Goal: Information Seeking & Learning: Find specific fact

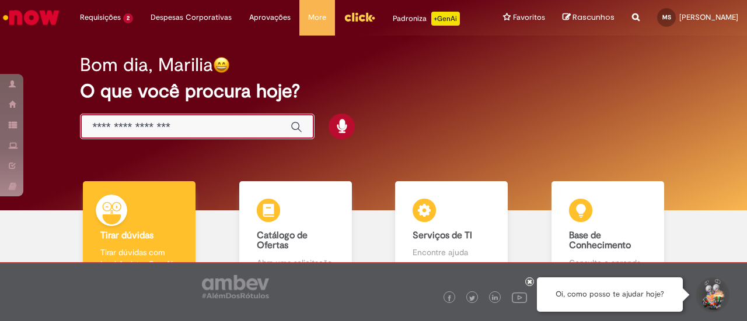
click at [187, 121] on input "Basta digitar aqui" at bounding box center [185, 127] width 187 height 13
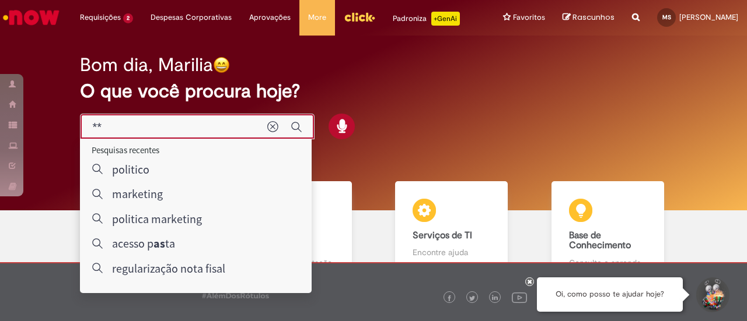
type input "*"
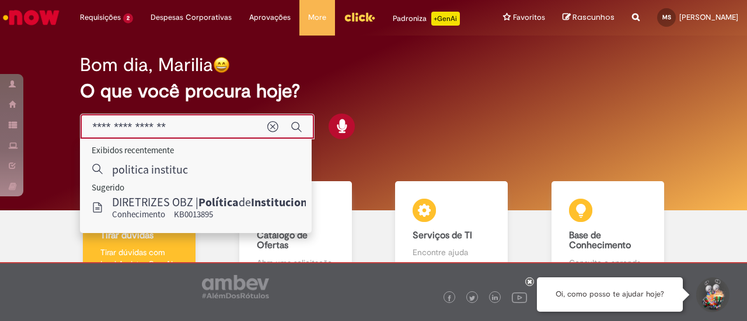
type input "**********"
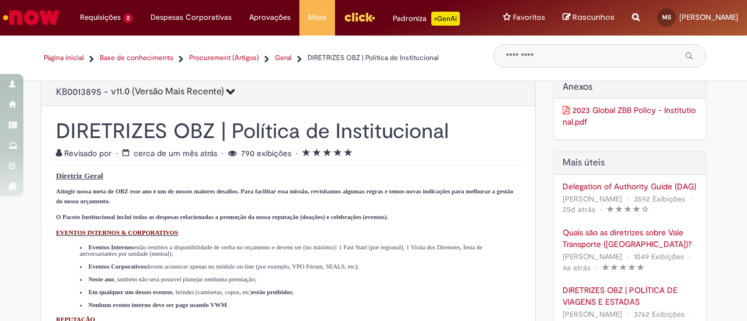
scroll to position [6, 0]
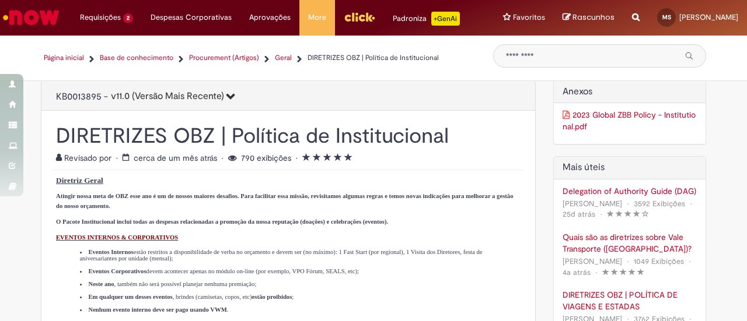
click at [90, 185] on strong "Diretriz Geral" at bounding box center [79, 180] width 47 height 9
click at [184, 107] on div "KB0013895 - v11.0 (Versão Mais Recente) 11.0 - Última modificação em 29/07/2025…" at bounding box center [145, 97] width 179 height 19
click at [221, 101] on icon "11.0 (Versão Mais Recente)" at bounding box center [226, 96] width 11 height 9
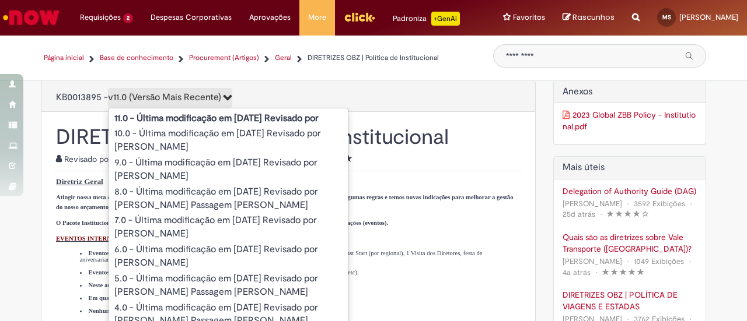
click at [221, 101] on icon "11.0 (Versão Mais Recente)" at bounding box center [226, 96] width 11 height 9
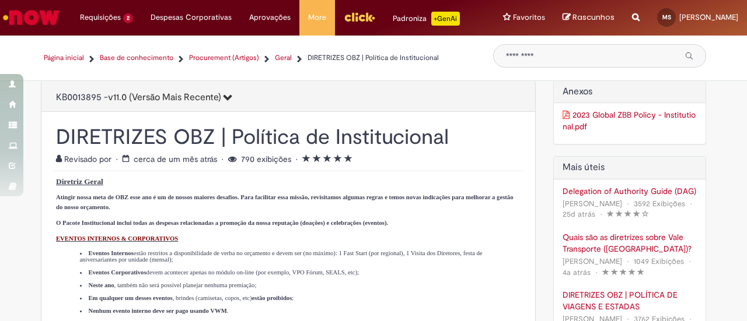
scroll to position [0, 0]
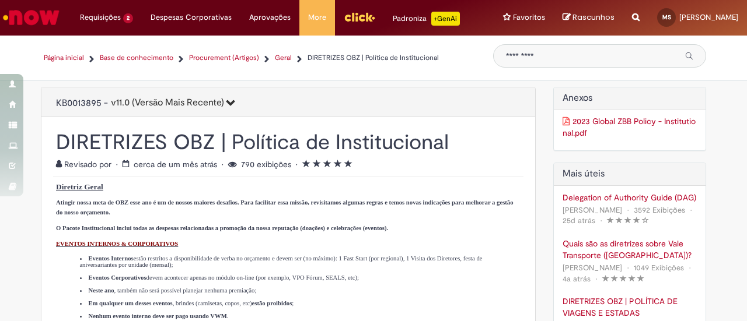
click at [570, 124] on link "2023 Global ZBB Policy - Institutional.pdf" at bounding box center [629, 126] width 135 height 23
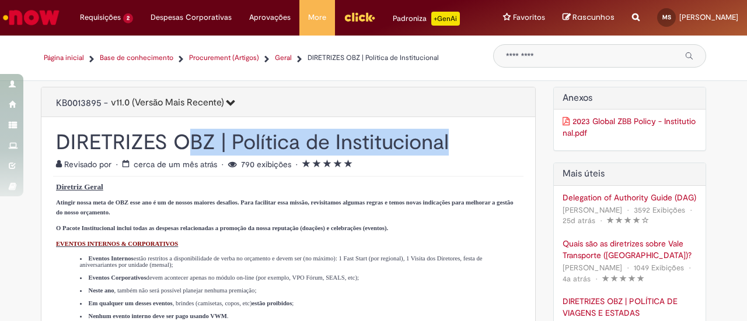
drag, startPoint x: 183, startPoint y: 149, endPoint x: 450, endPoint y: 136, distance: 268.0
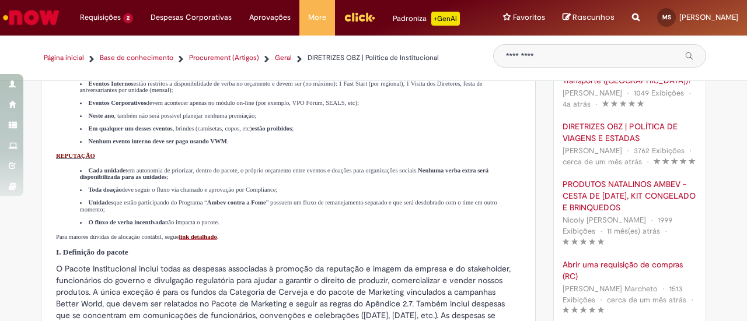
click at [292, 132] on strong "estão proibidos" at bounding box center [272, 128] width 40 height 6
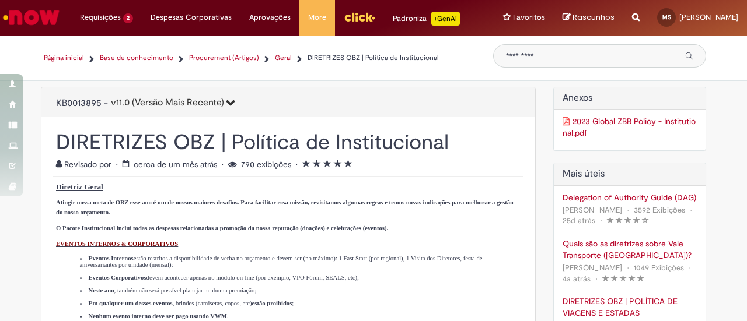
click at [554, 48] on div "Global" at bounding box center [599, 55] width 213 height 23
click at [554, 55] on input "Pesquisar" at bounding box center [591, 55] width 171 height 9
click at [233, 58] on link "Procurement (Artigos)" at bounding box center [224, 58] width 70 height 10
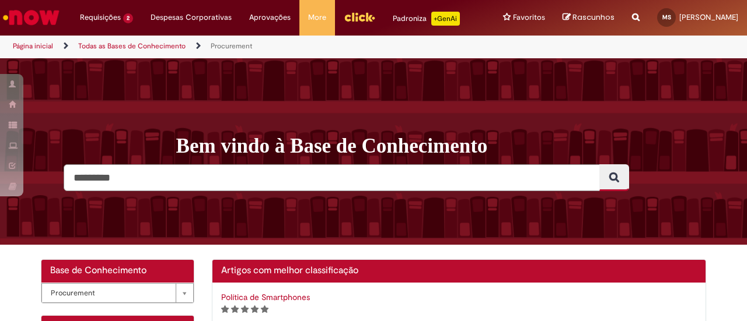
click at [136, 170] on input "Pesquisar" at bounding box center [332, 177] width 536 height 27
type input "*********"
click at [599, 164] on button "Pesquisar" at bounding box center [614, 177] width 30 height 27
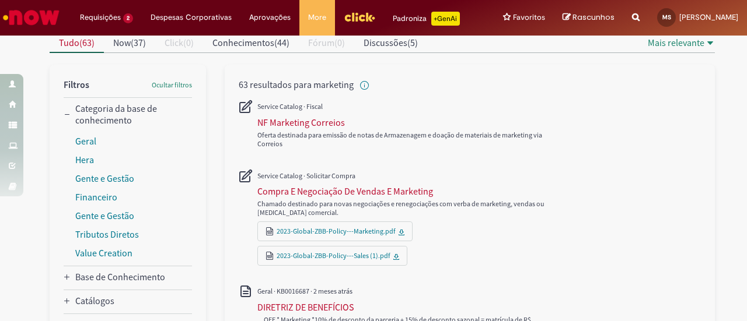
scroll to position [175, 0]
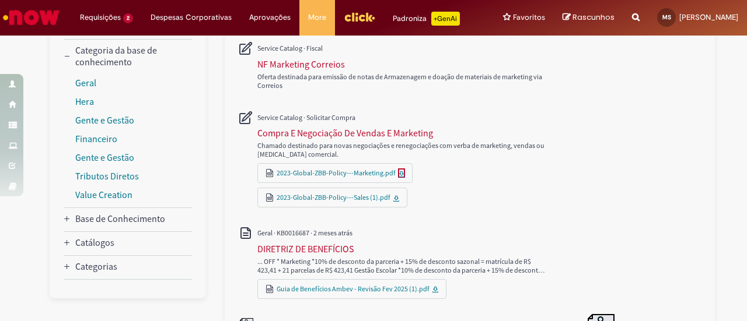
click at [399, 171] on icon "All" at bounding box center [401, 173] width 5 height 5
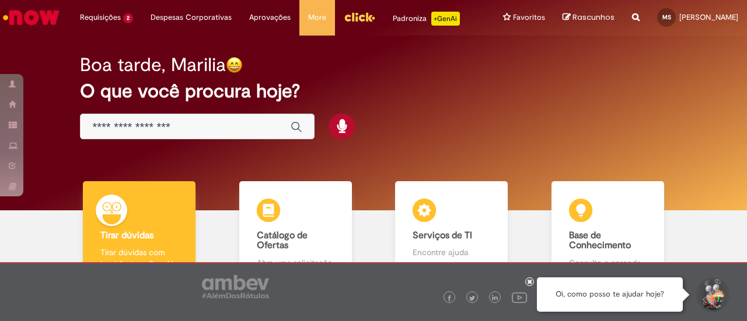
click at [146, 128] on input "Basta digitar aqui" at bounding box center [185, 127] width 187 height 13
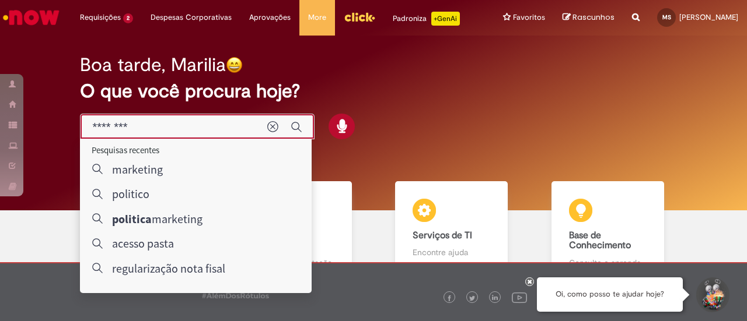
type input "********"
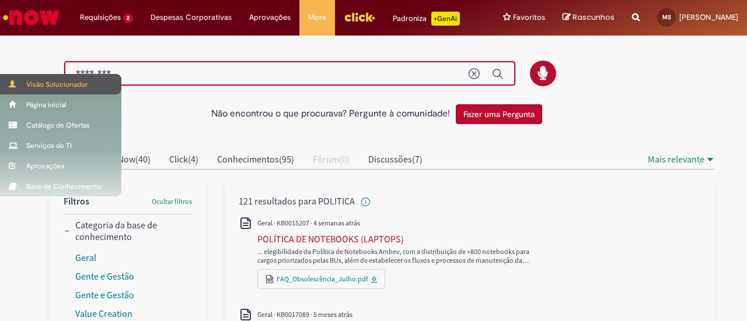
drag, startPoint x: 160, startPoint y: 75, endPoint x: 0, endPoint y: 78, distance: 159.8
click at [0, 78] on div "Pular para o conteúdo da página Requisições 2 Exibir Todas as Solicitações Comp…" at bounding box center [373, 160] width 747 height 321
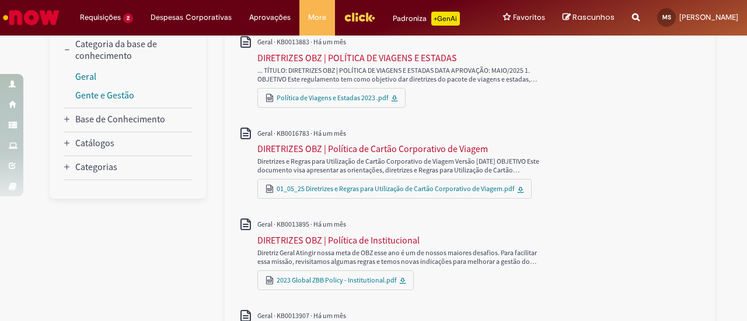
scroll to position [233, 0]
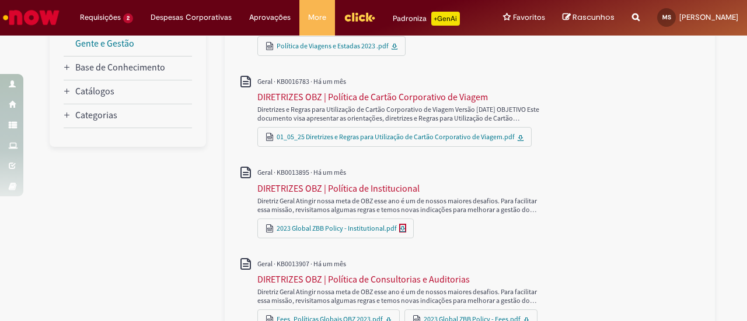
click at [399, 226] on icon "All" at bounding box center [402, 229] width 7 height 7
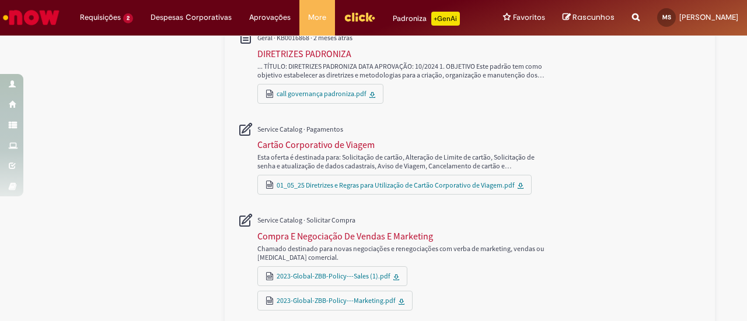
scroll to position [700, 0]
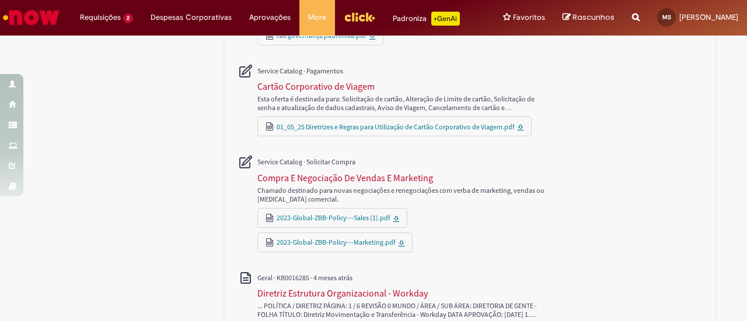
click at [405, 240] on icon "All" at bounding box center [401, 243] width 7 height 7
click at [394, 216] on icon "All" at bounding box center [396, 218] width 5 height 5
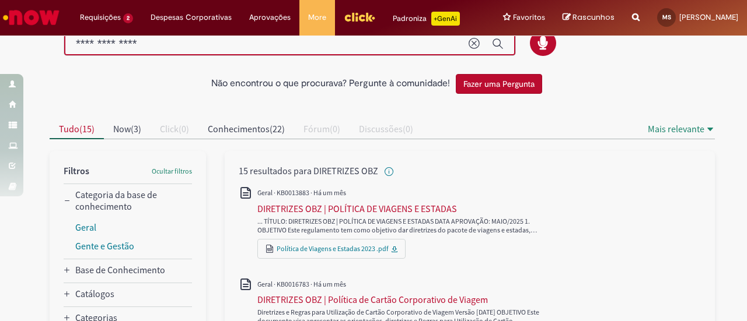
scroll to position [0, 0]
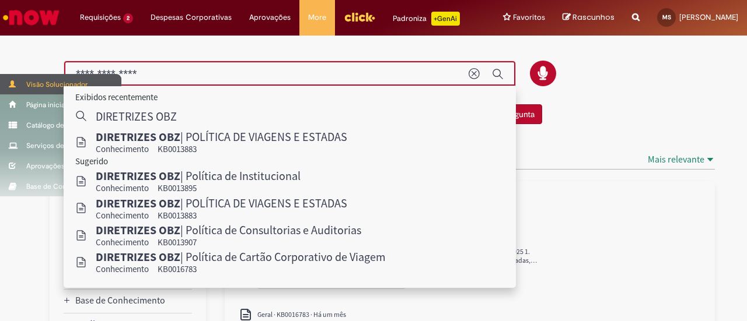
drag, startPoint x: 213, startPoint y: 72, endPoint x: 9, endPoint y: 77, distance: 203.6
click at [10, 77] on div "Pular para o conteúdo da página Requisições 2 Exibir Todas as Solicitações Comp…" at bounding box center [373, 160] width 747 height 321
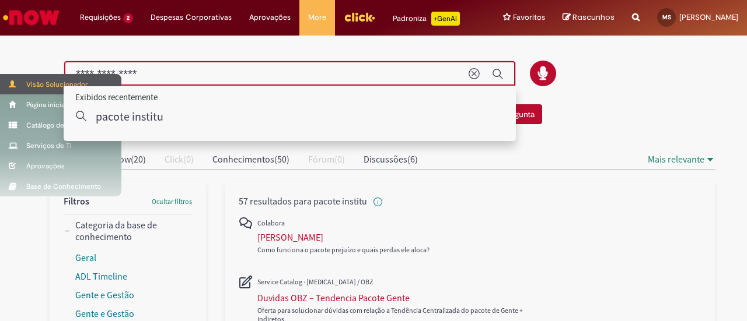
drag, startPoint x: 398, startPoint y: 71, endPoint x: 0, endPoint y: 73, distance: 397.8
click at [0, 73] on div "Pular para o conteúdo da página Requisições 2 Exibir Todas as Solicitações Comp…" at bounding box center [373, 160] width 747 height 321
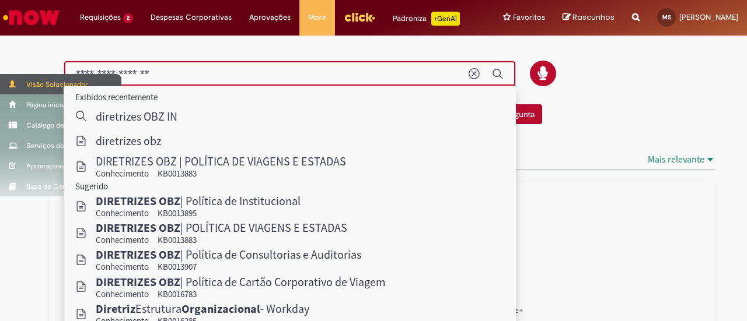
type input "**********"
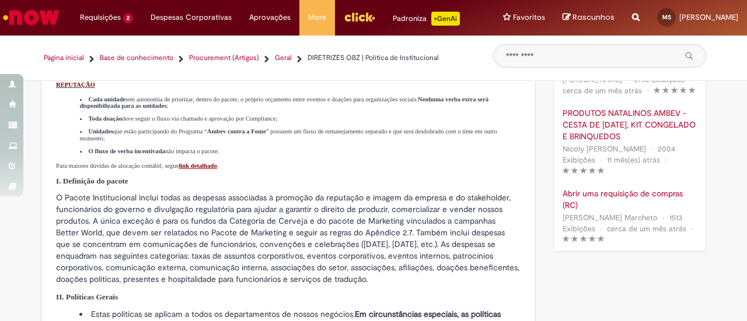
scroll to position [175, 0]
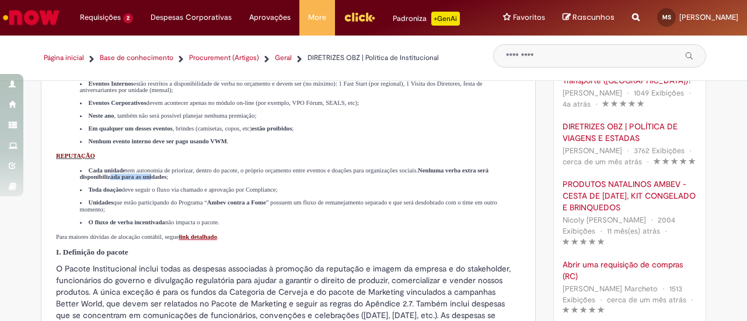
drag, startPoint x: 209, startPoint y: 193, endPoint x: 245, endPoint y: 221, distance: 45.7
click at [262, 195] on ul "Cada unidade tem autonomia de priorizar, dentro do pacote, o próprio orçamento …" at bounding box center [288, 196] width 464 height 58
click at [239, 213] on li "Unidades que estão participando do Programa “ Ambev contra a Fome ” possuem um …" at bounding box center [299, 205] width 440 height 13
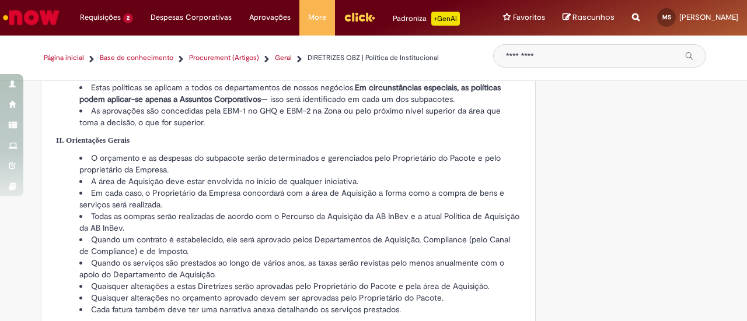
scroll to position [212, 0]
